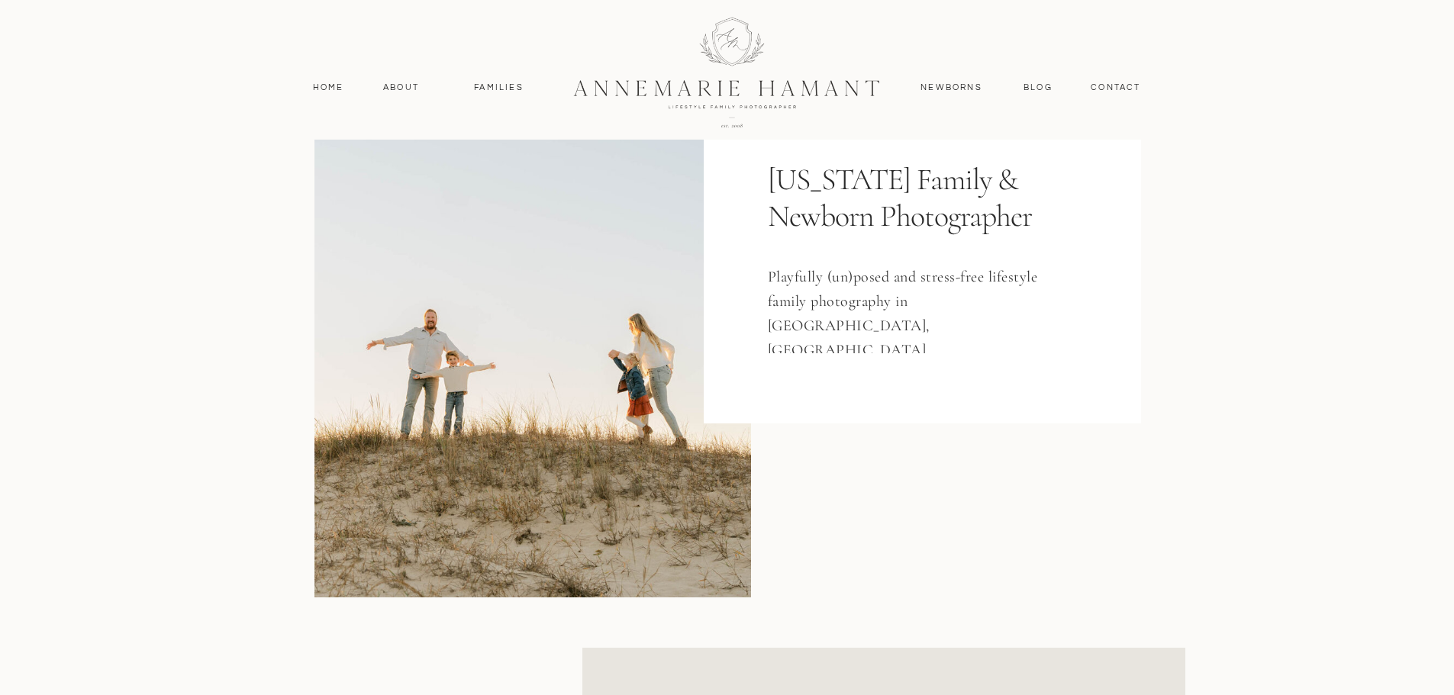
scroll to position [116, 0]
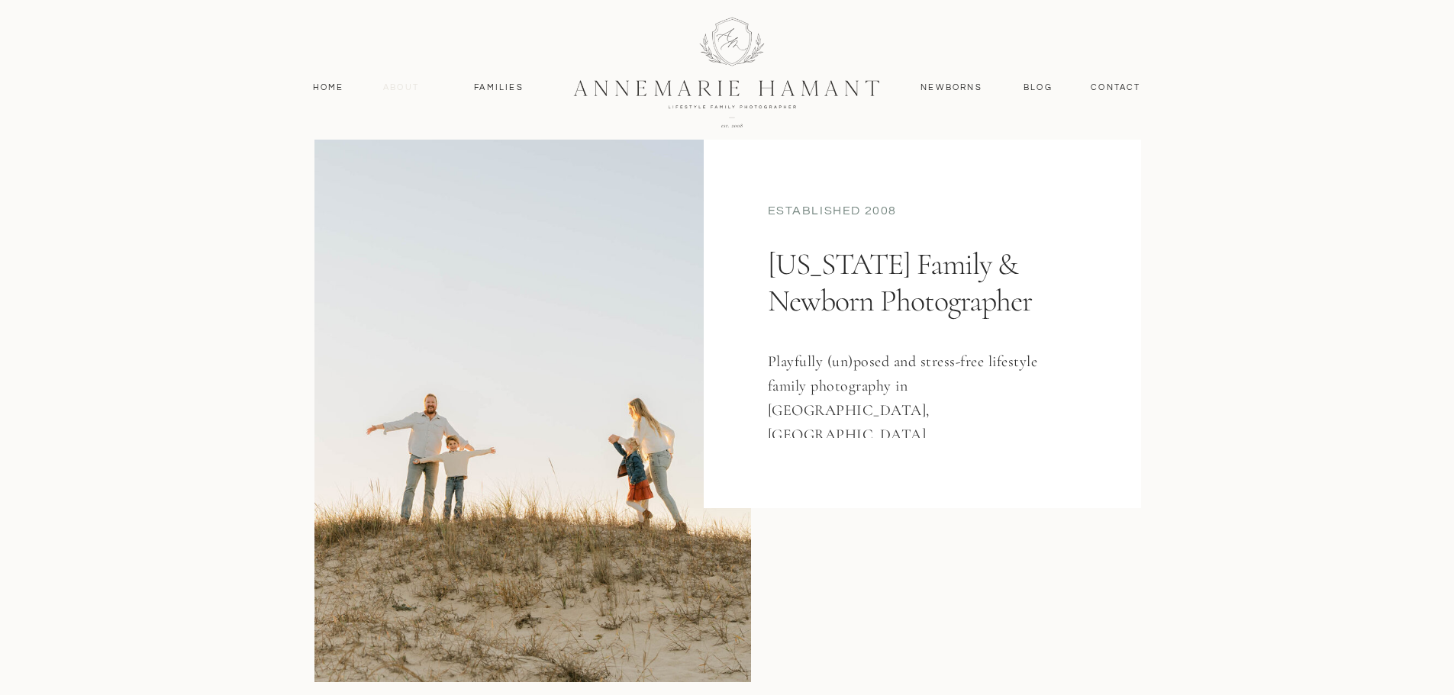
click at [396, 92] on nav "About" at bounding box center [401, 88] width 44 height 14
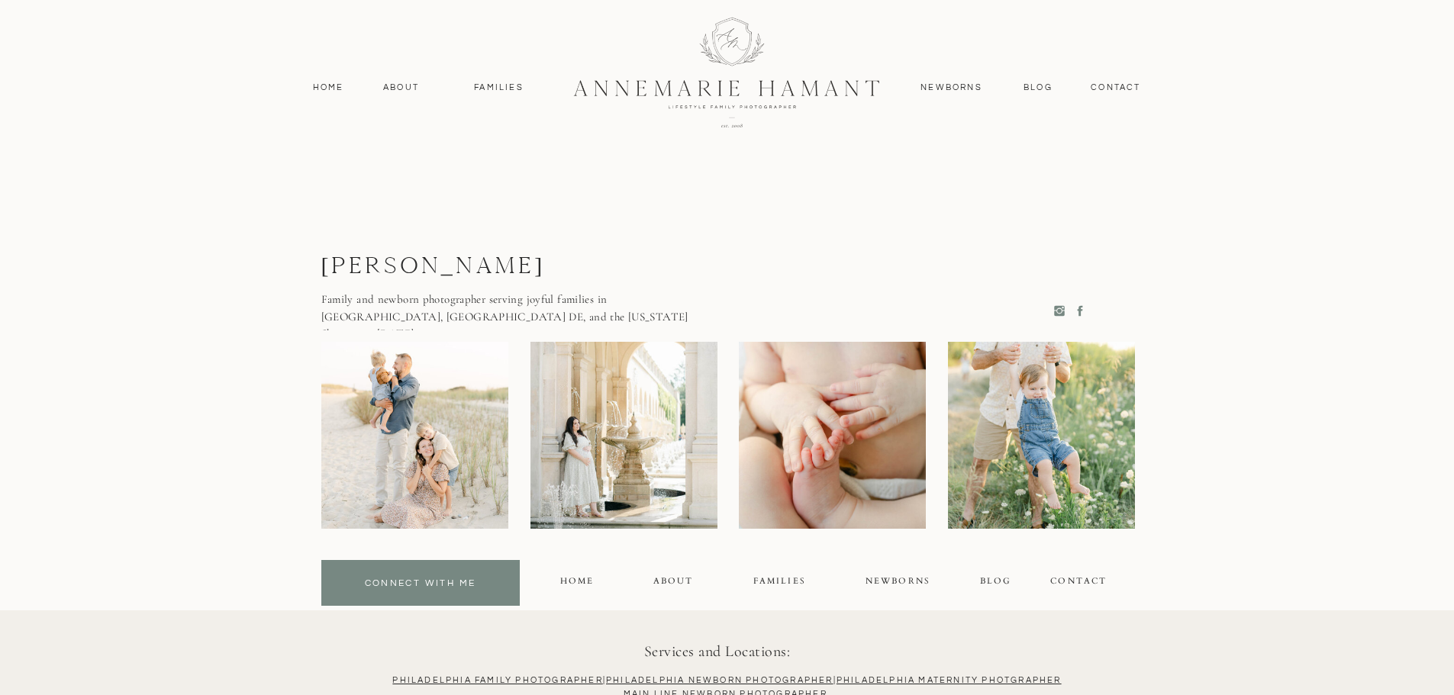
scroll to position [3970, 0]
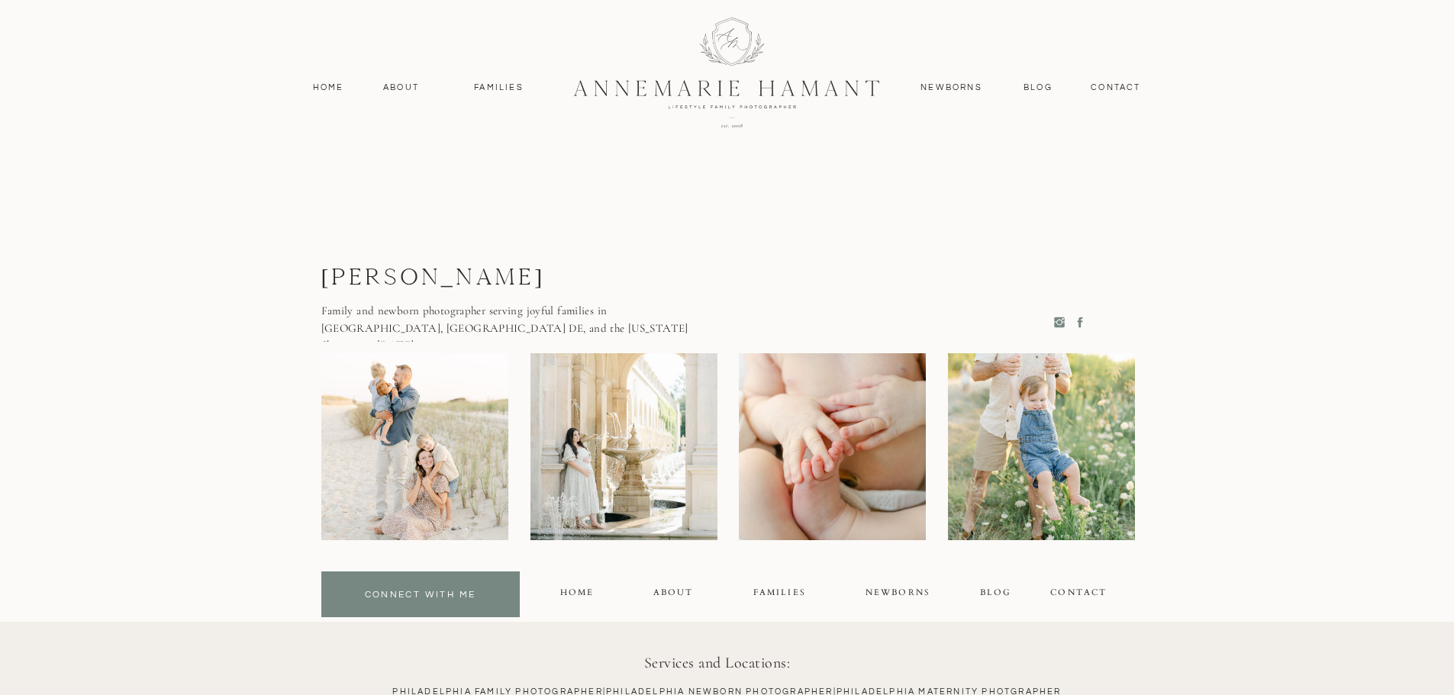
click at [1086, 593] on div "contact" at bounding box center [1080, 595] width 60 height 18
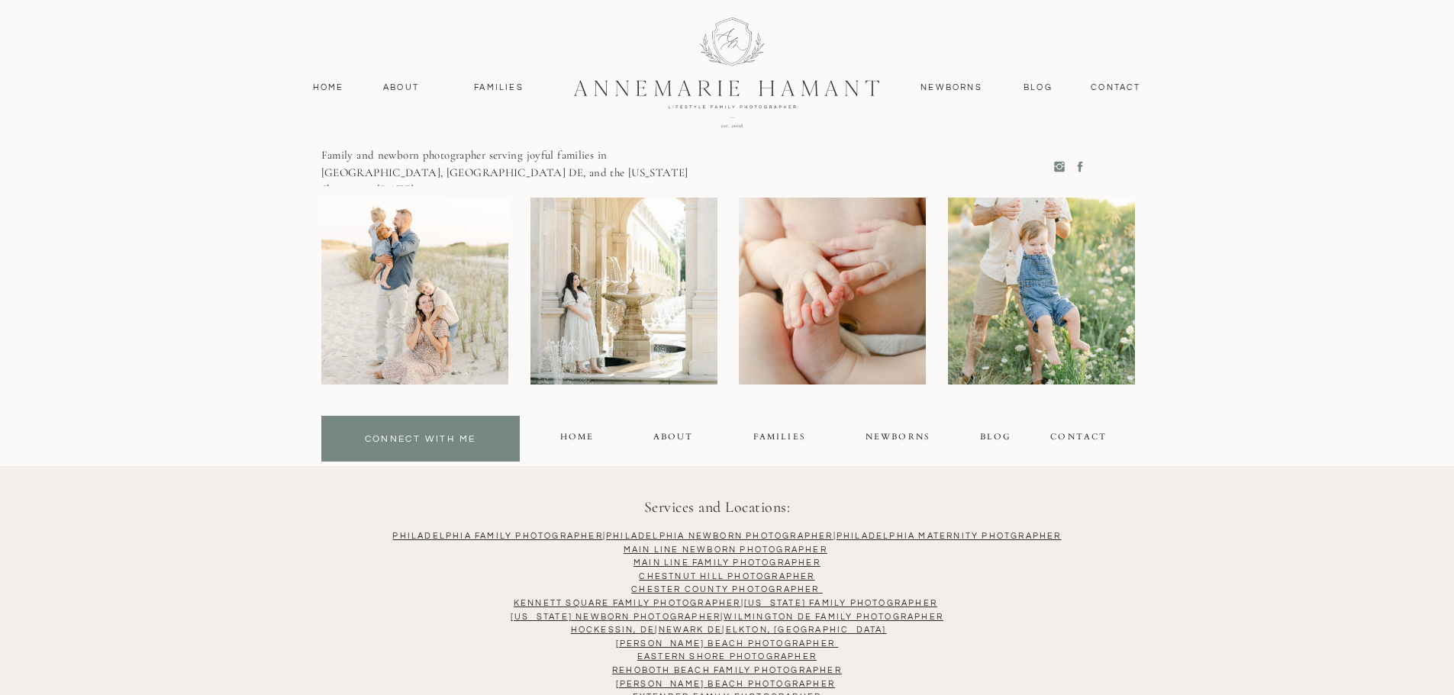
scroll to position [1184, 0]
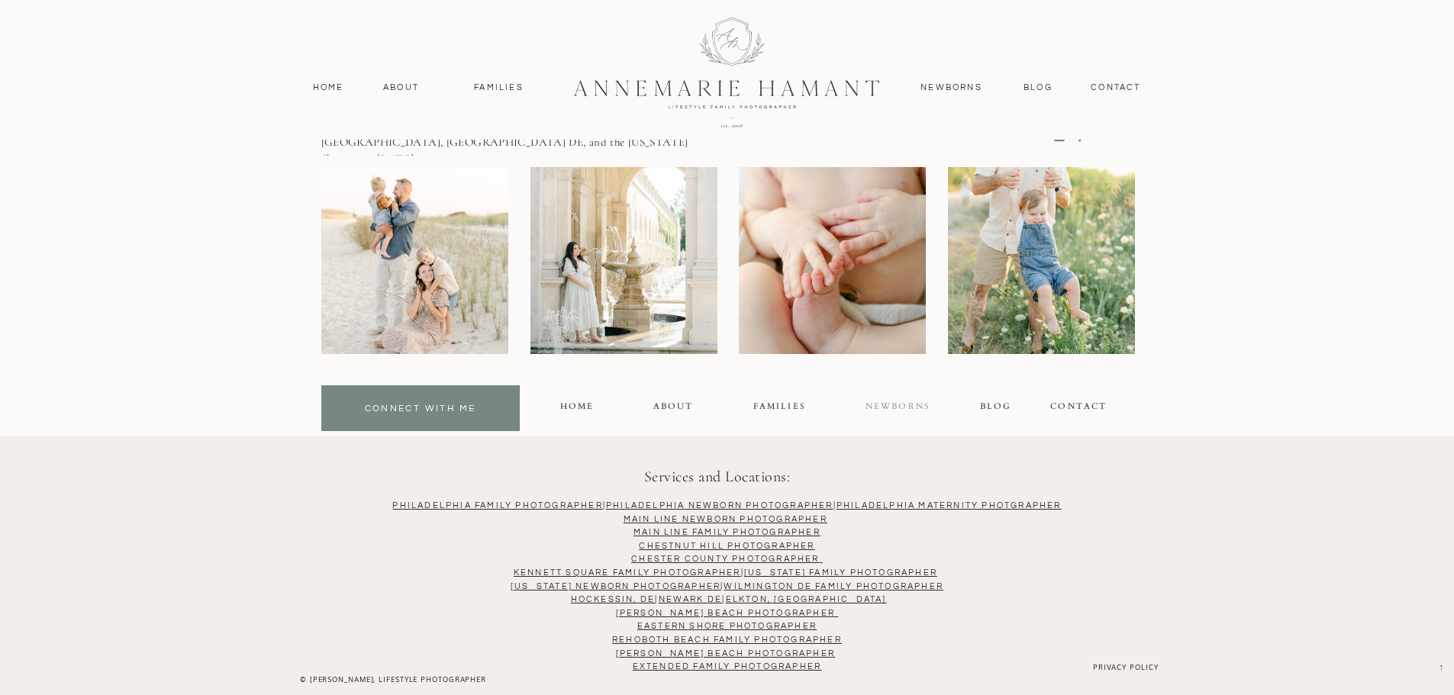
click at [905, 405] on div "NEWBORNS" at bounding box center [898, 409] width 67 height 18
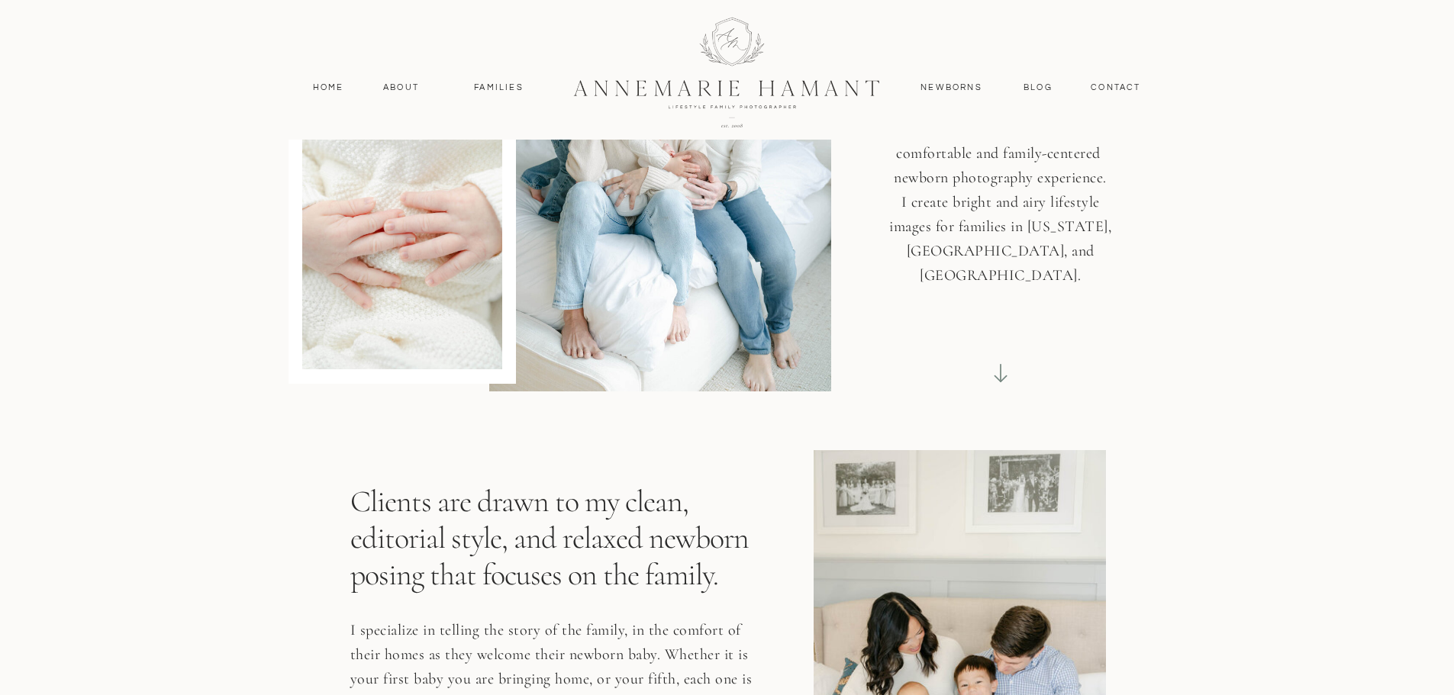
scroll to position [305, 0]
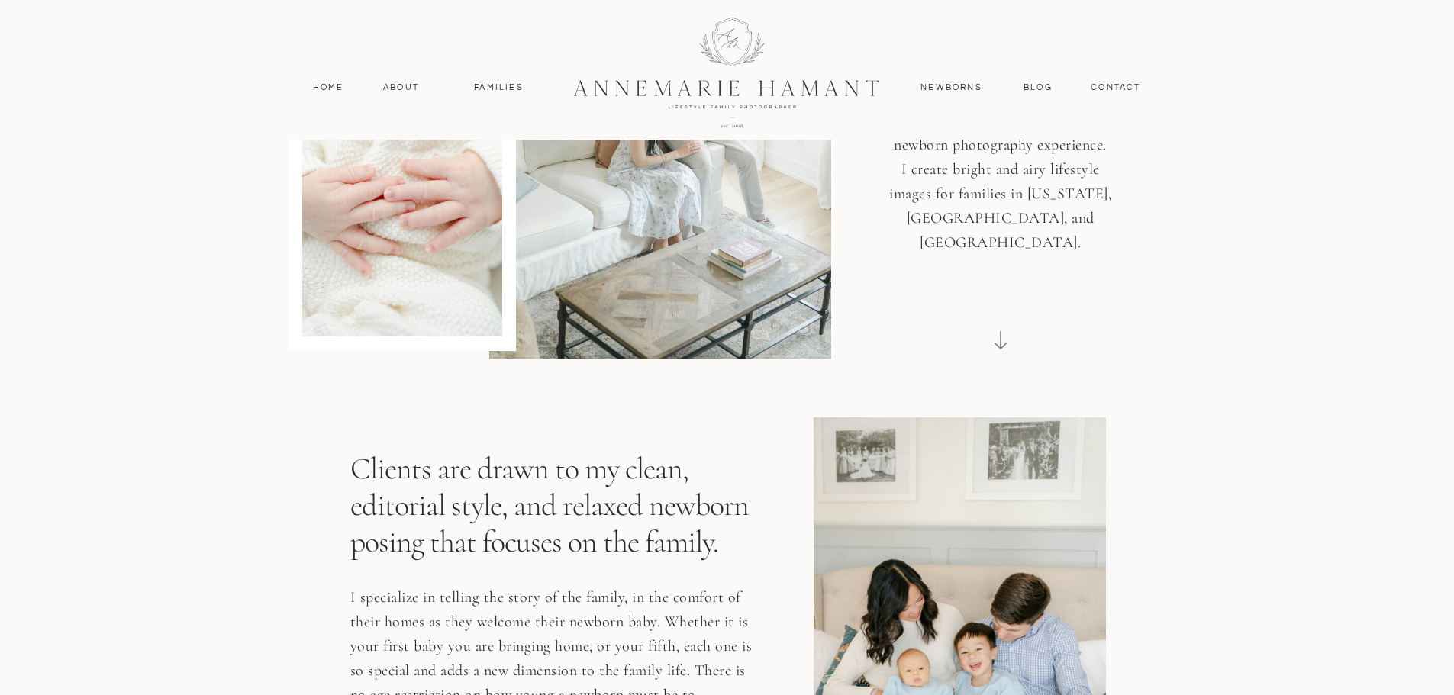
click at [1000, 346] on icon at bounding box center [1000, 340] width 21 height 21
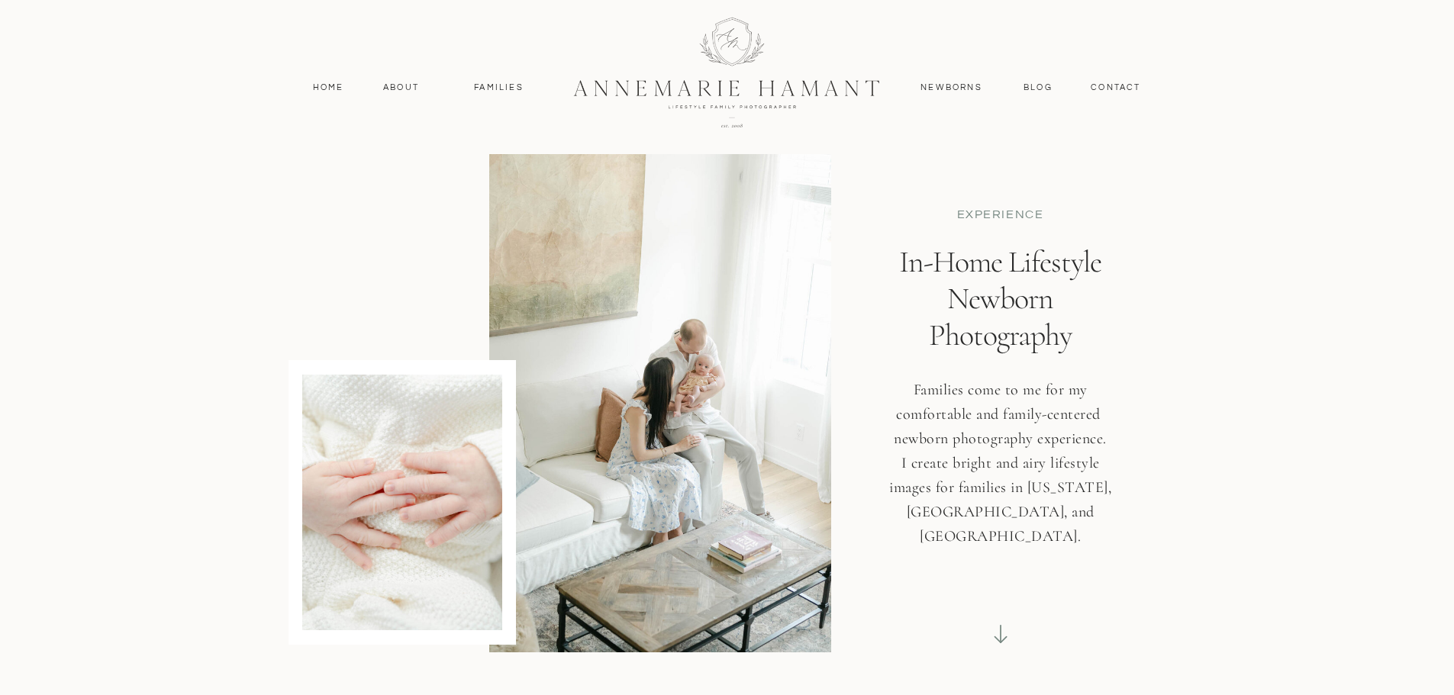
scroll to position [0, 0]
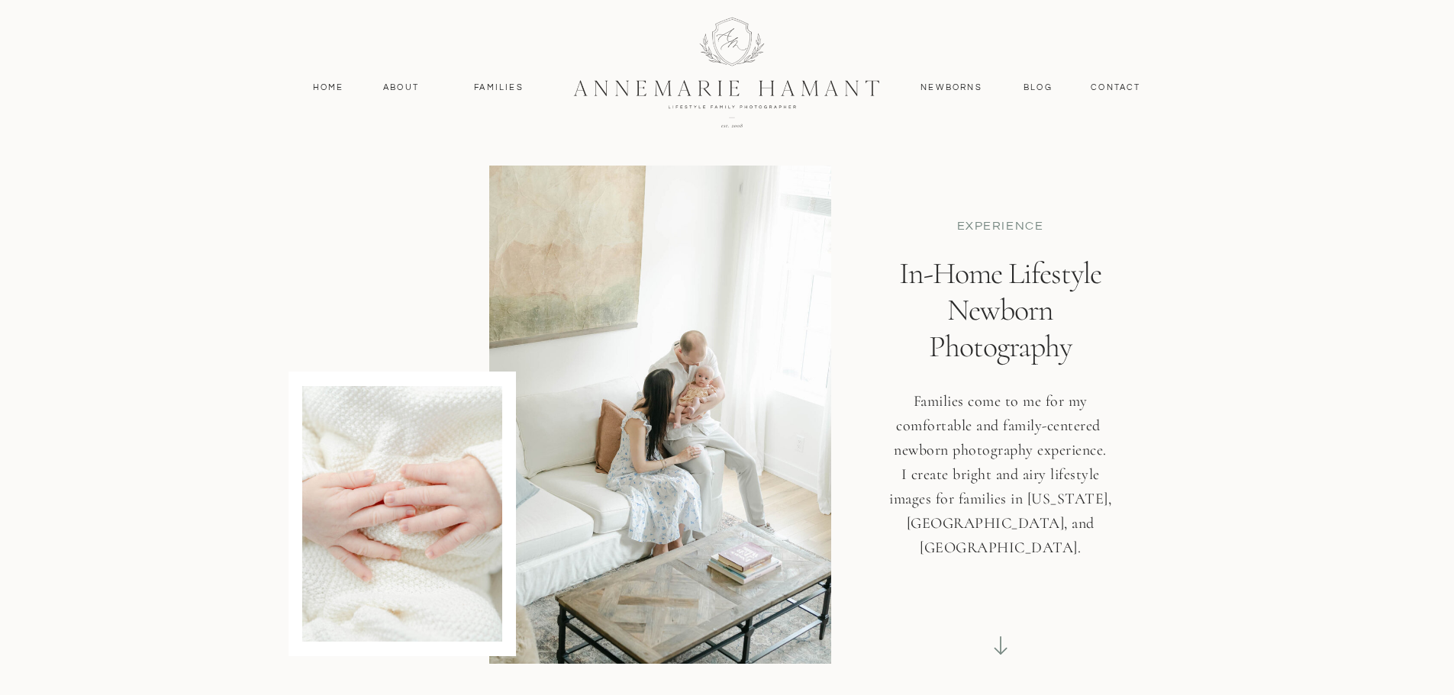
click at [1001, 642] on icon at bounding box center [1001, 646] width 2 height 18
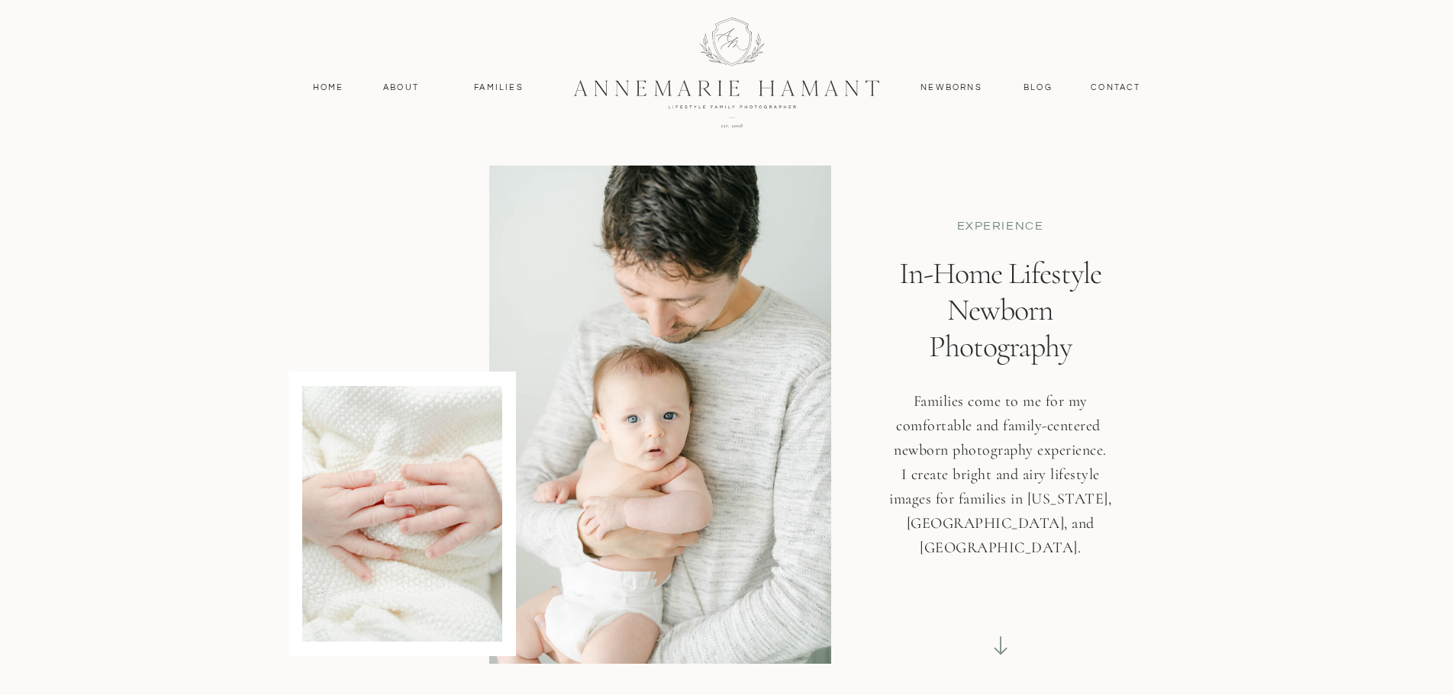
click at [1001, 642] on icon at bounding box center [1001, 646] width 2 height 18
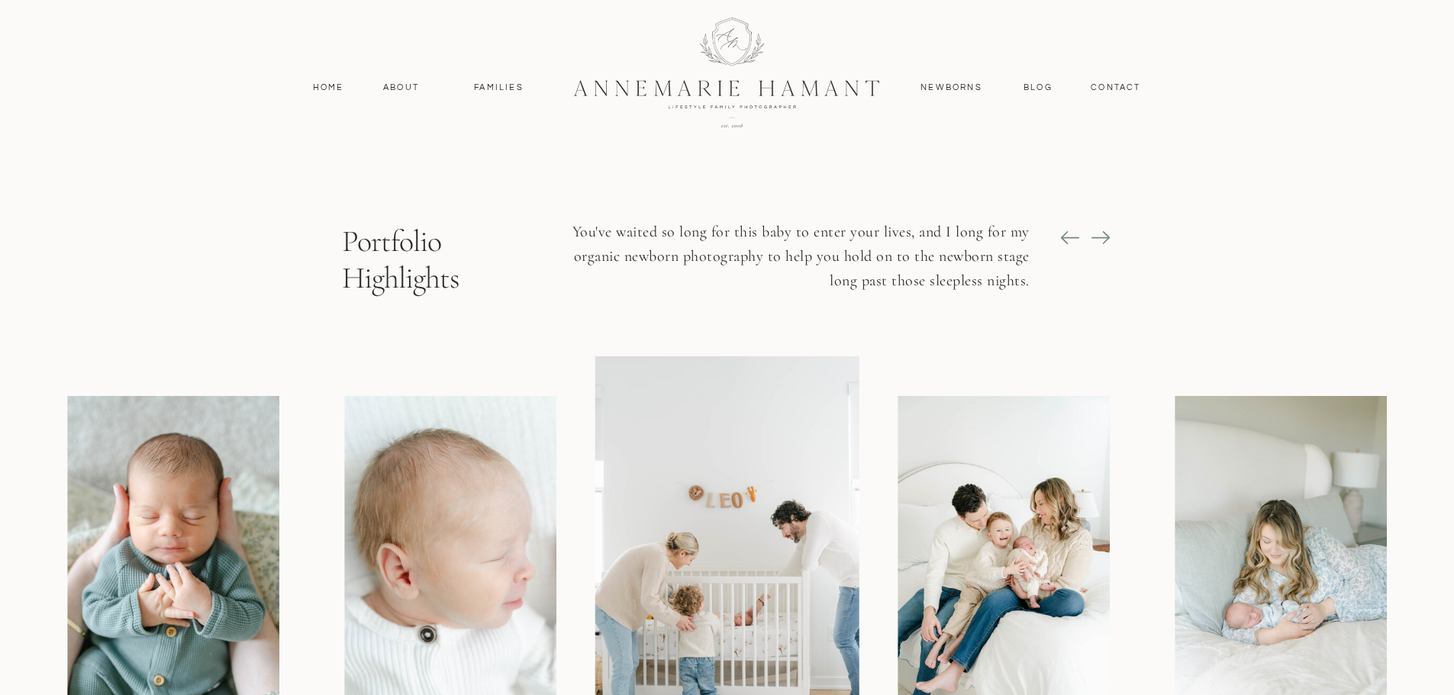
scroll to position [1069, 0]
click at [1105, 236] on icon at bounding box center [1100, 236] width 21 height 21
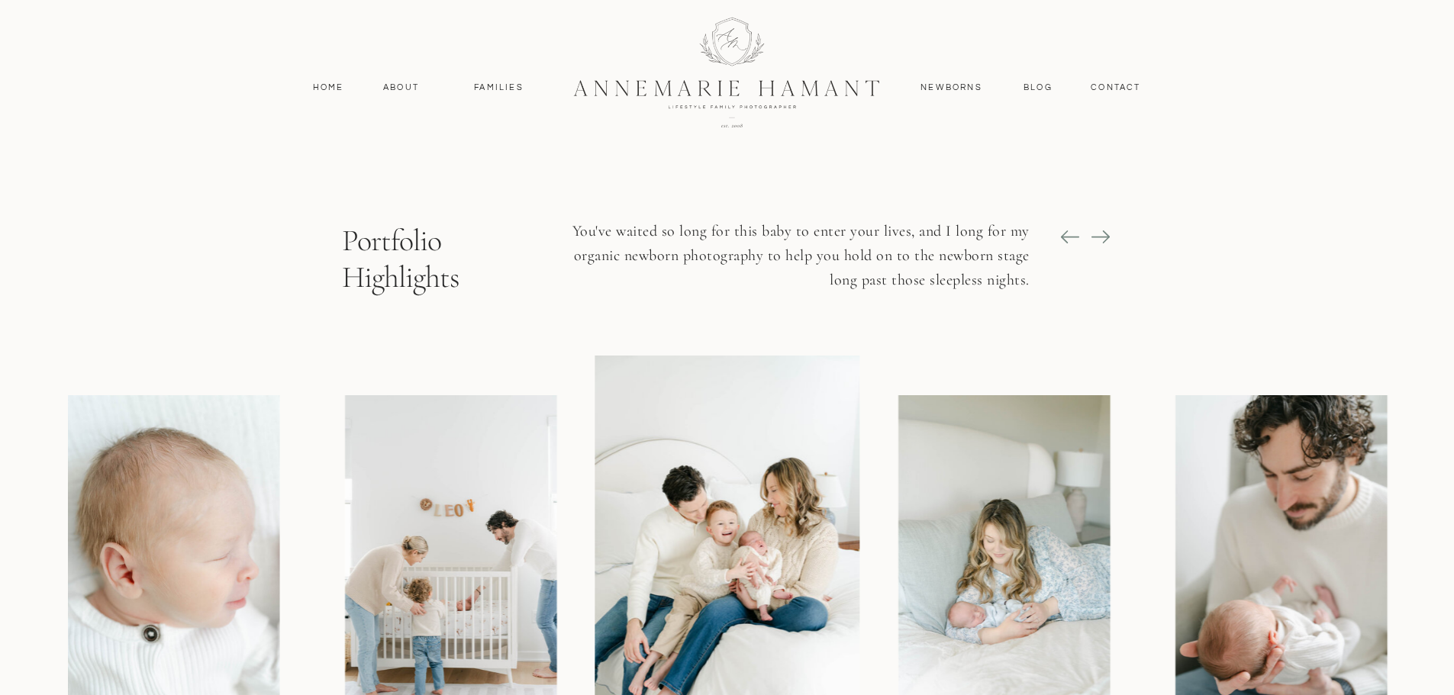
click at [1105, 236] on icon at bounding box center [1100, 236] width 21 height 21
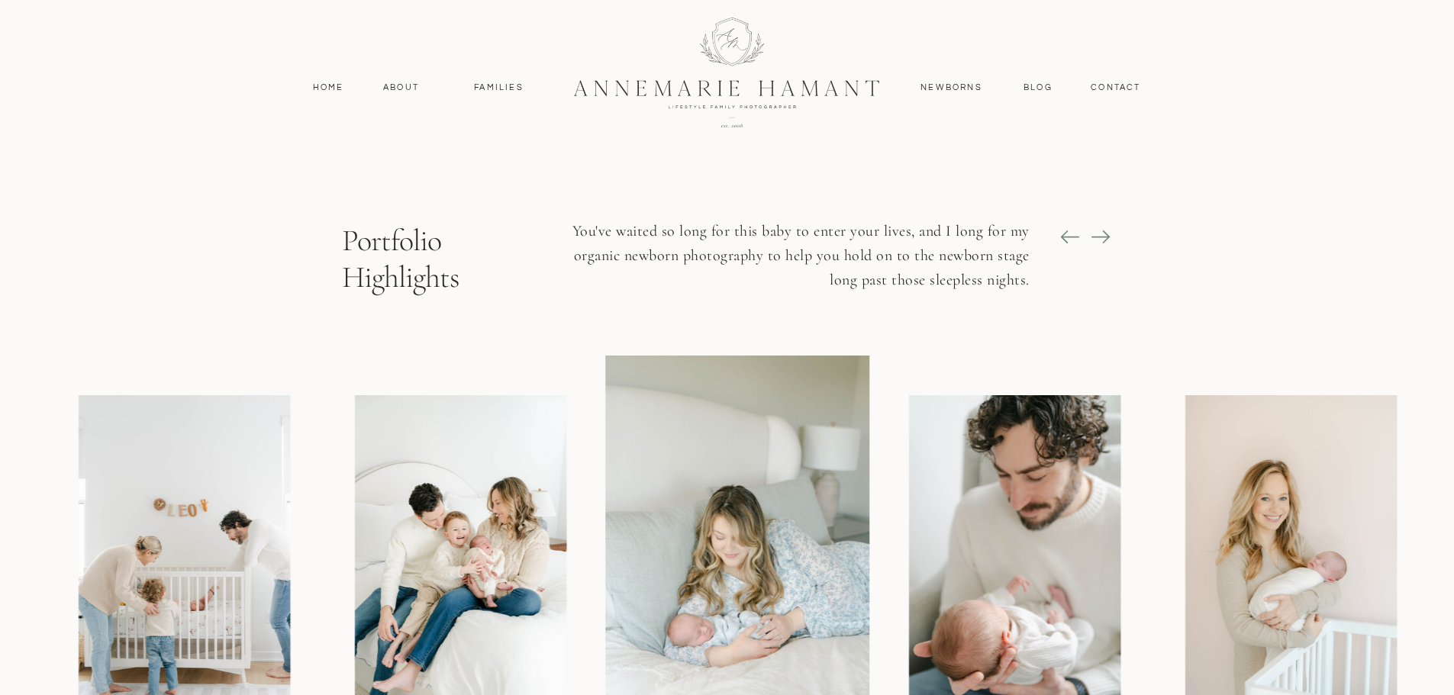
click at [1105, 236] on icon at bounding box center [1100, 236] width 21 height 21
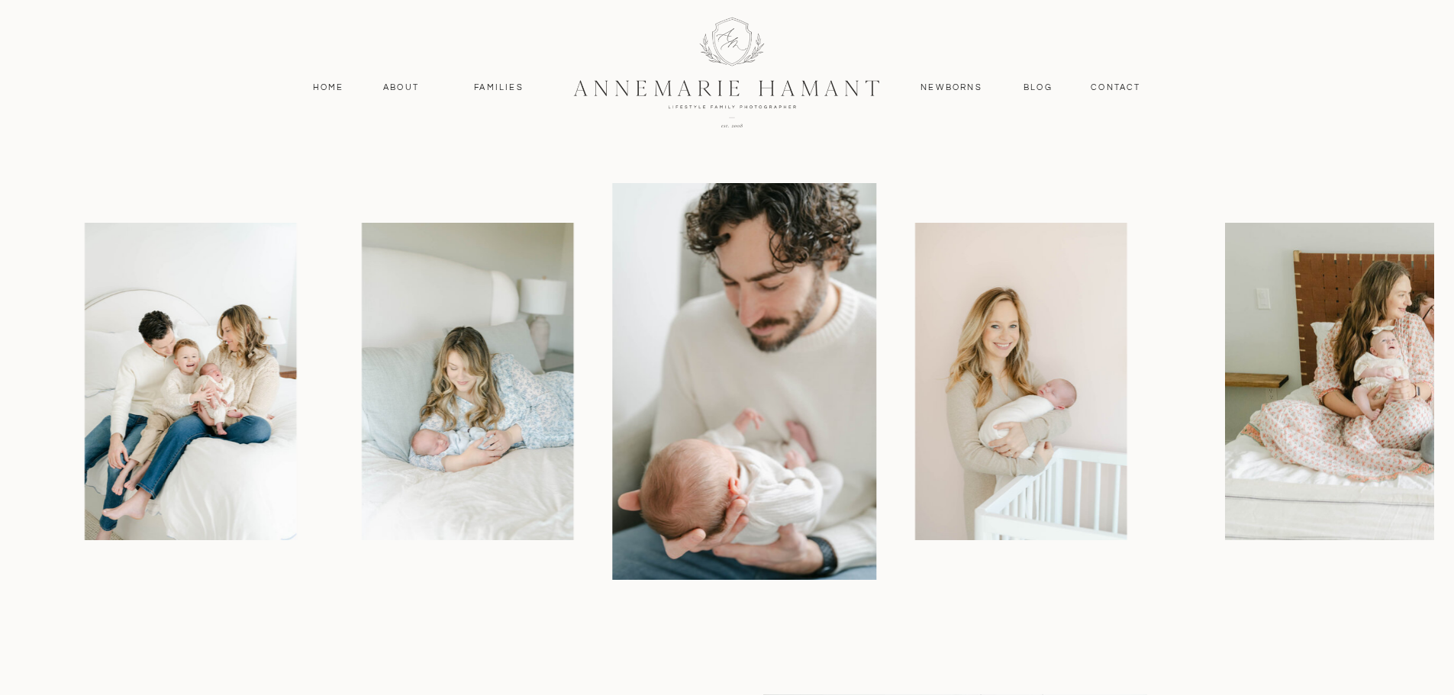
scroll to position [1374, 0]
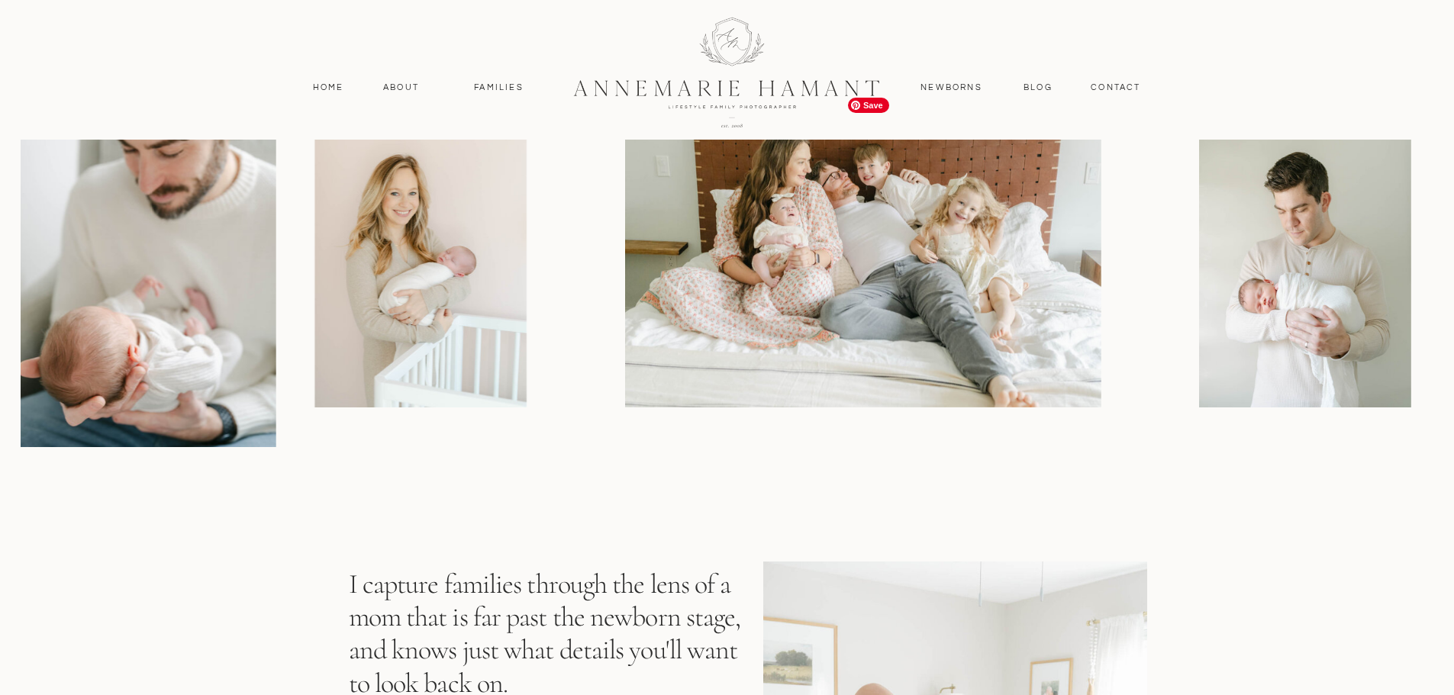
click at [679, 379] on img at bounding box center [862, 249] width 476 height 318
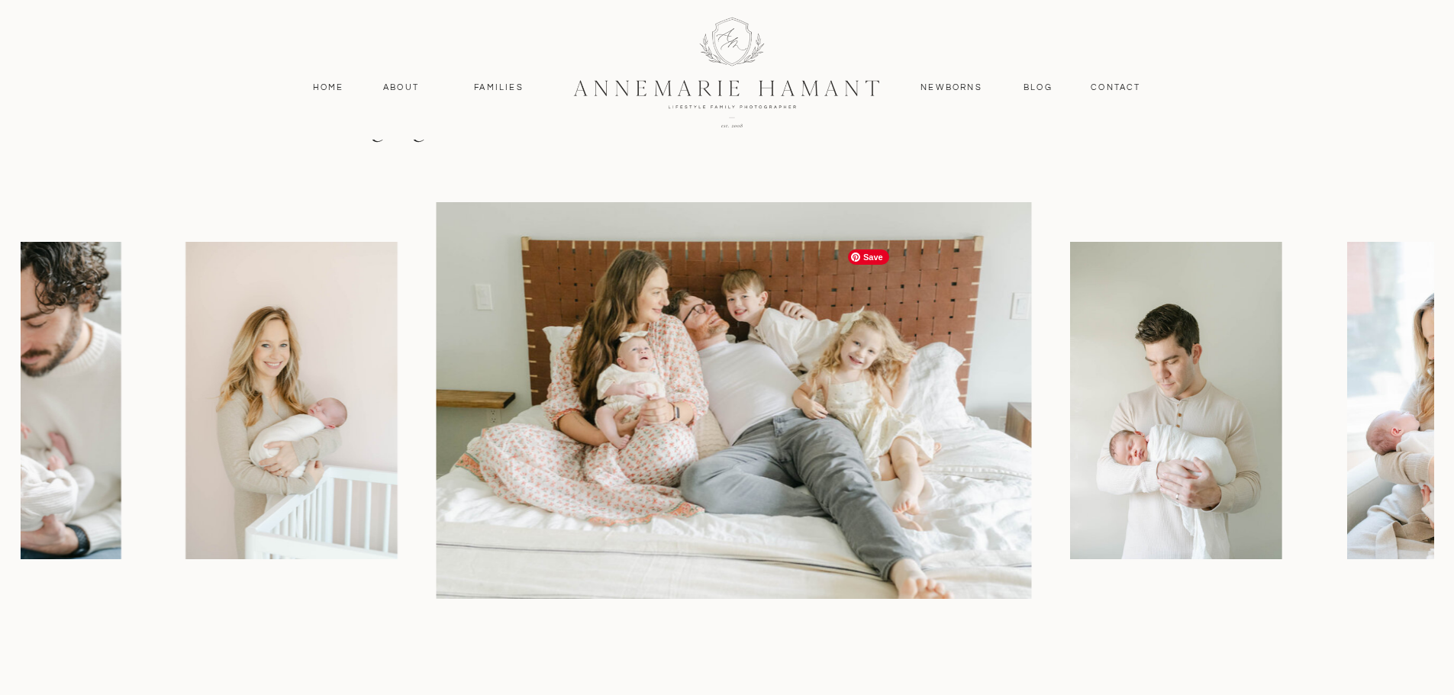
scroll to position [1222, 0]
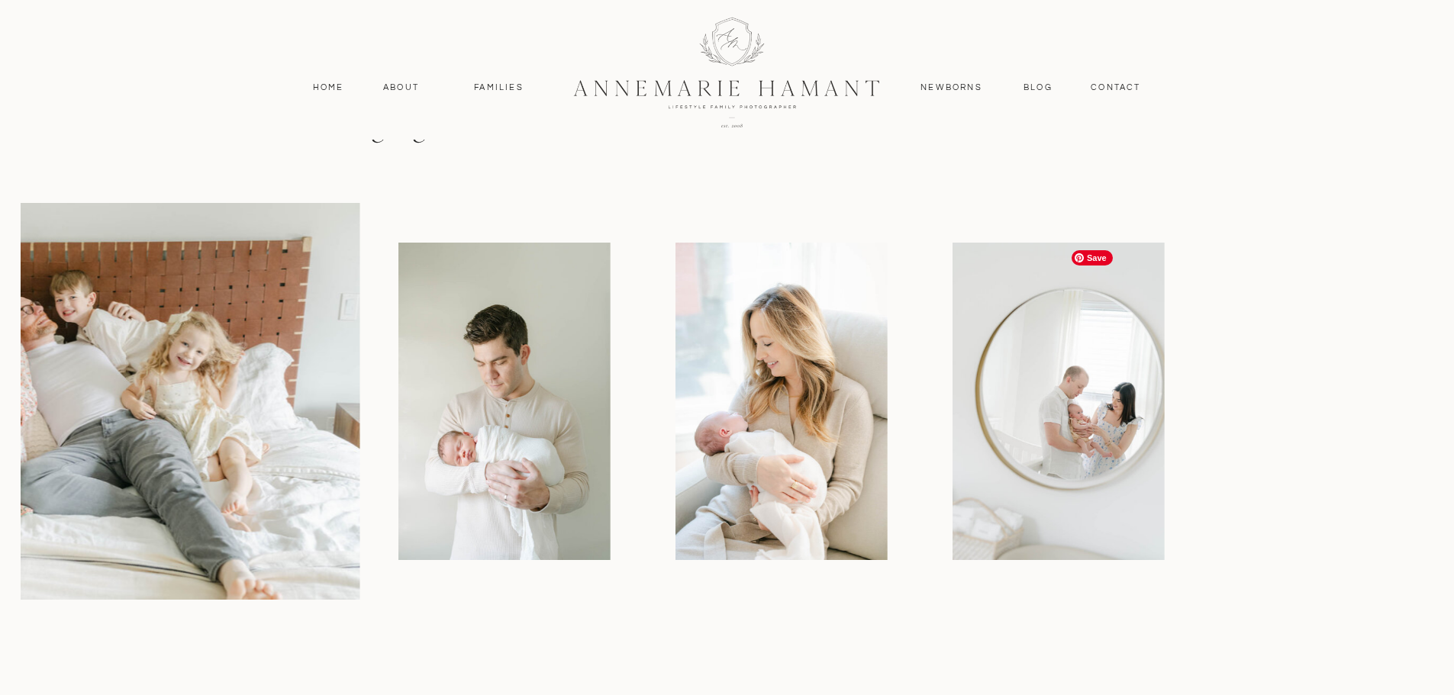
click at [499, 492] on img at bounding box center [504, 402] width 211 height 318
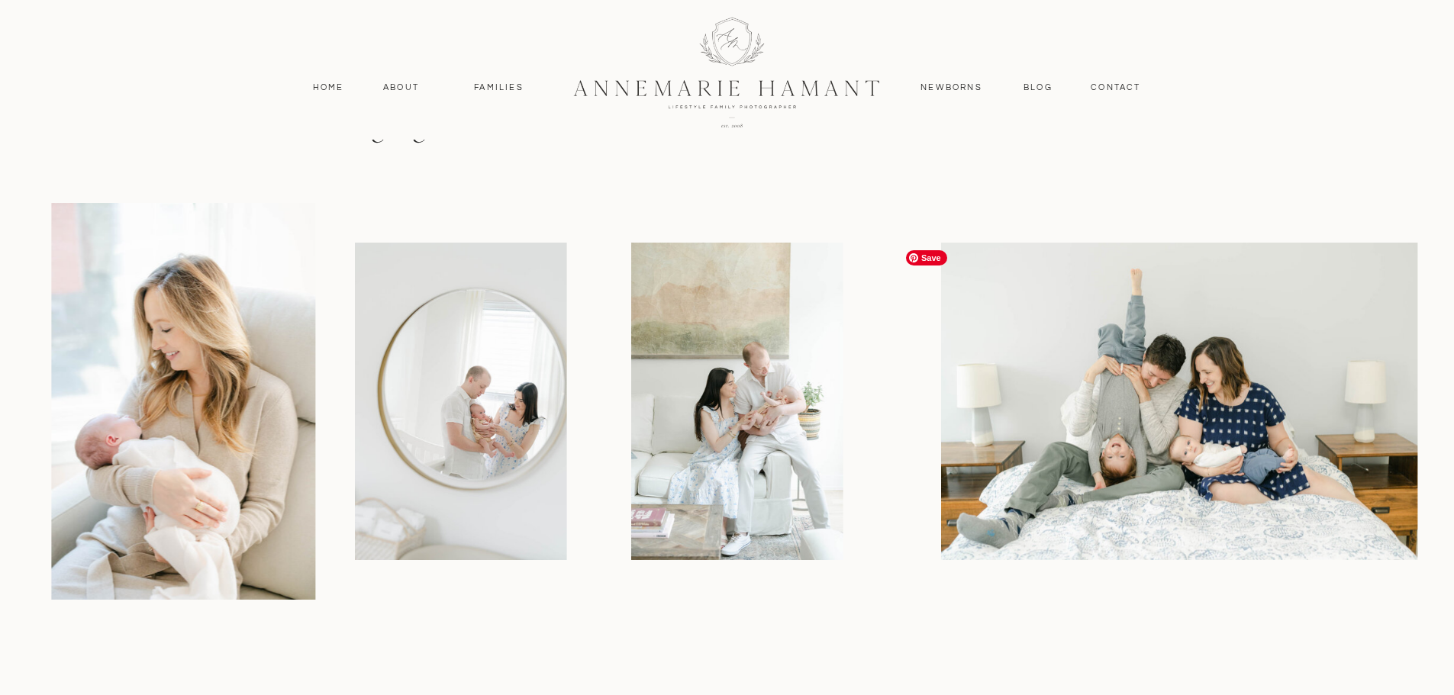
click at [482, 495] on img at bounding box center [460, 402] width 211 height 318
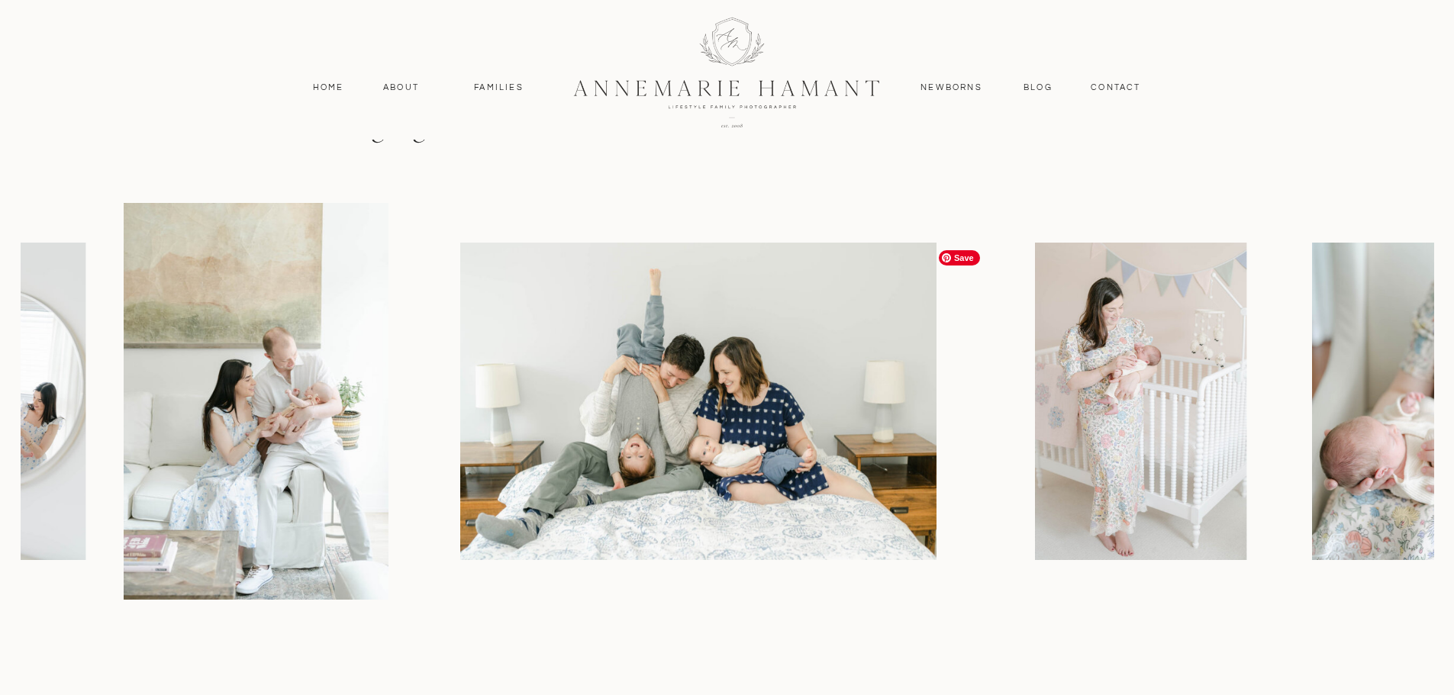
click at [504, 487] on img at bounding box center [698, 402] width 476 height 318
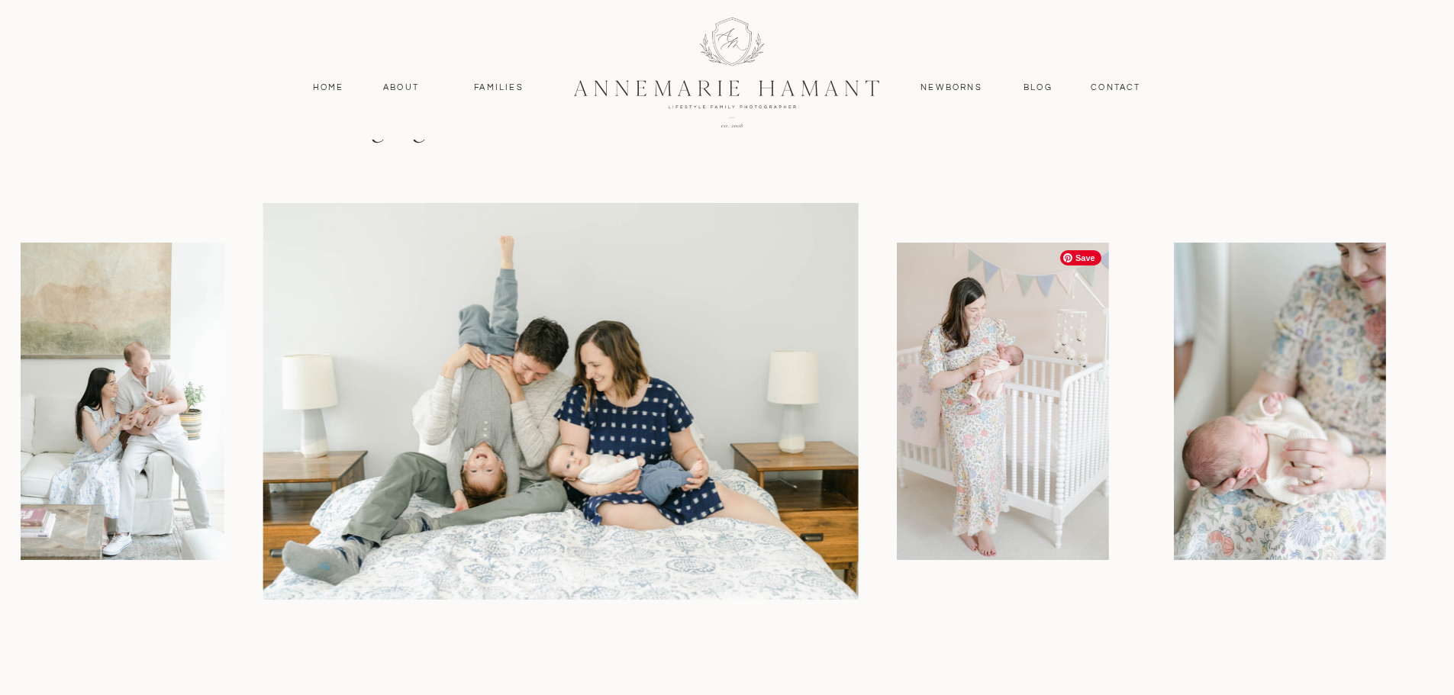
click at [712, 480] on div at bounding box center [727, 401] width 1413 height 397
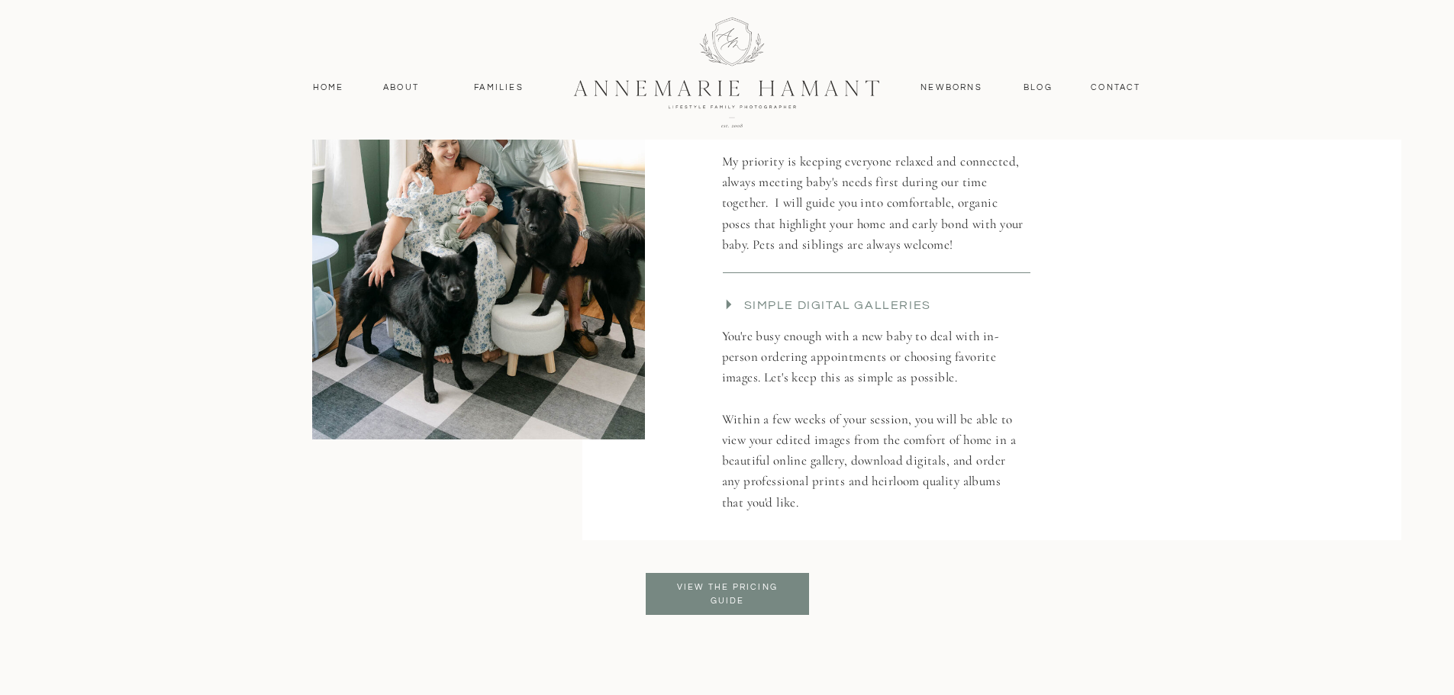
scroll to position [2901, 0]
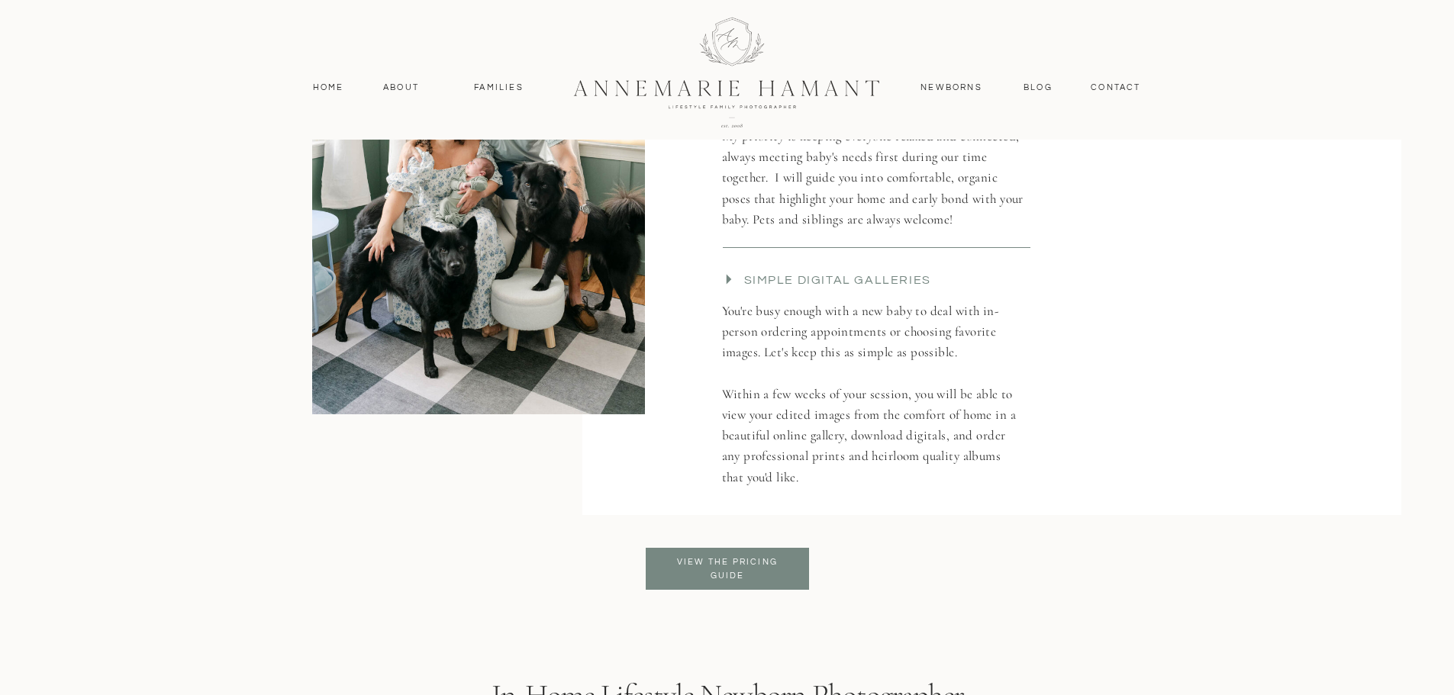
click at [740, 571] on h3 "View the pricing Guide" at bounding box center [728, 569] width 124 height 27
